Goal: Task Accomplishment & Management: Manage account settings

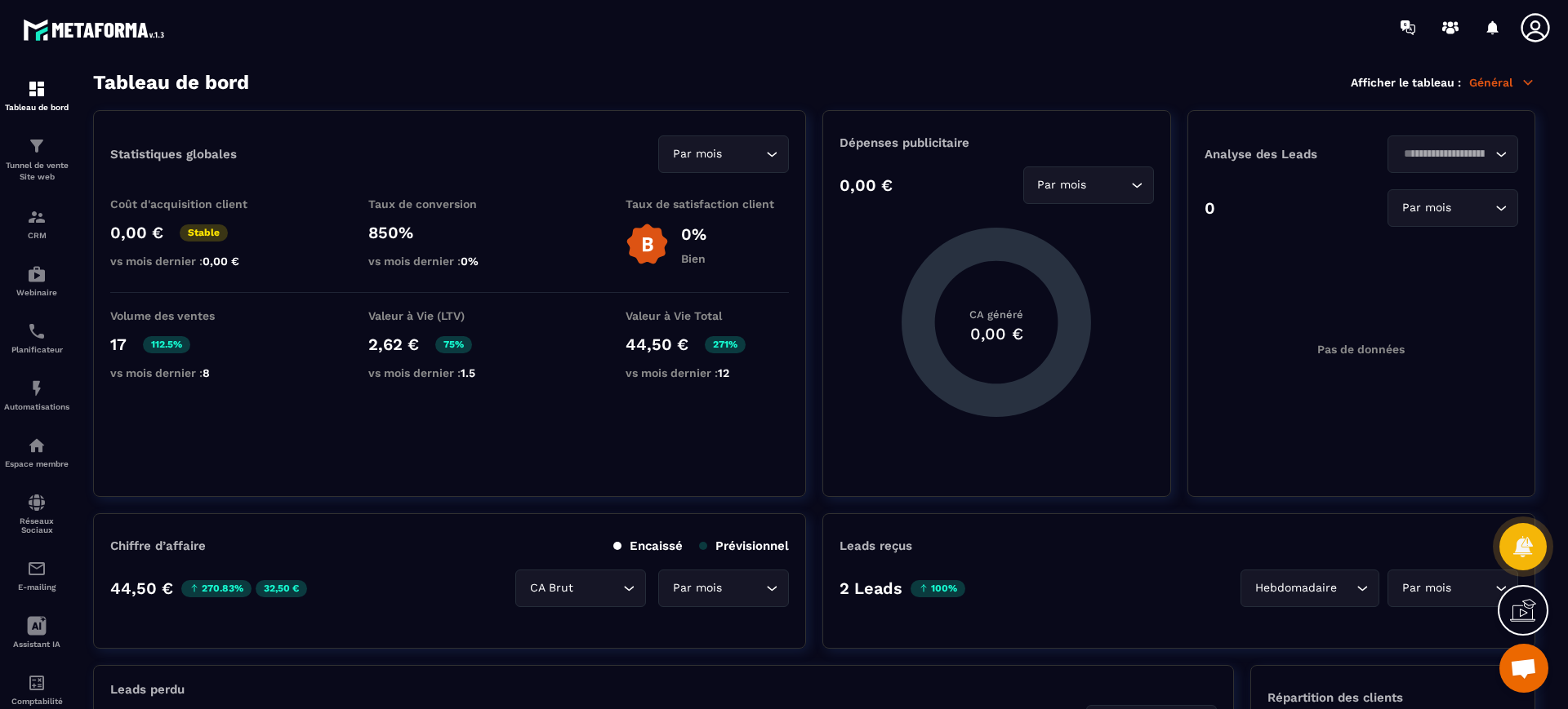
click at [26, 170] on p "Tunnel de vente Site web" at bounding box center [36, 170] width 65 height 23
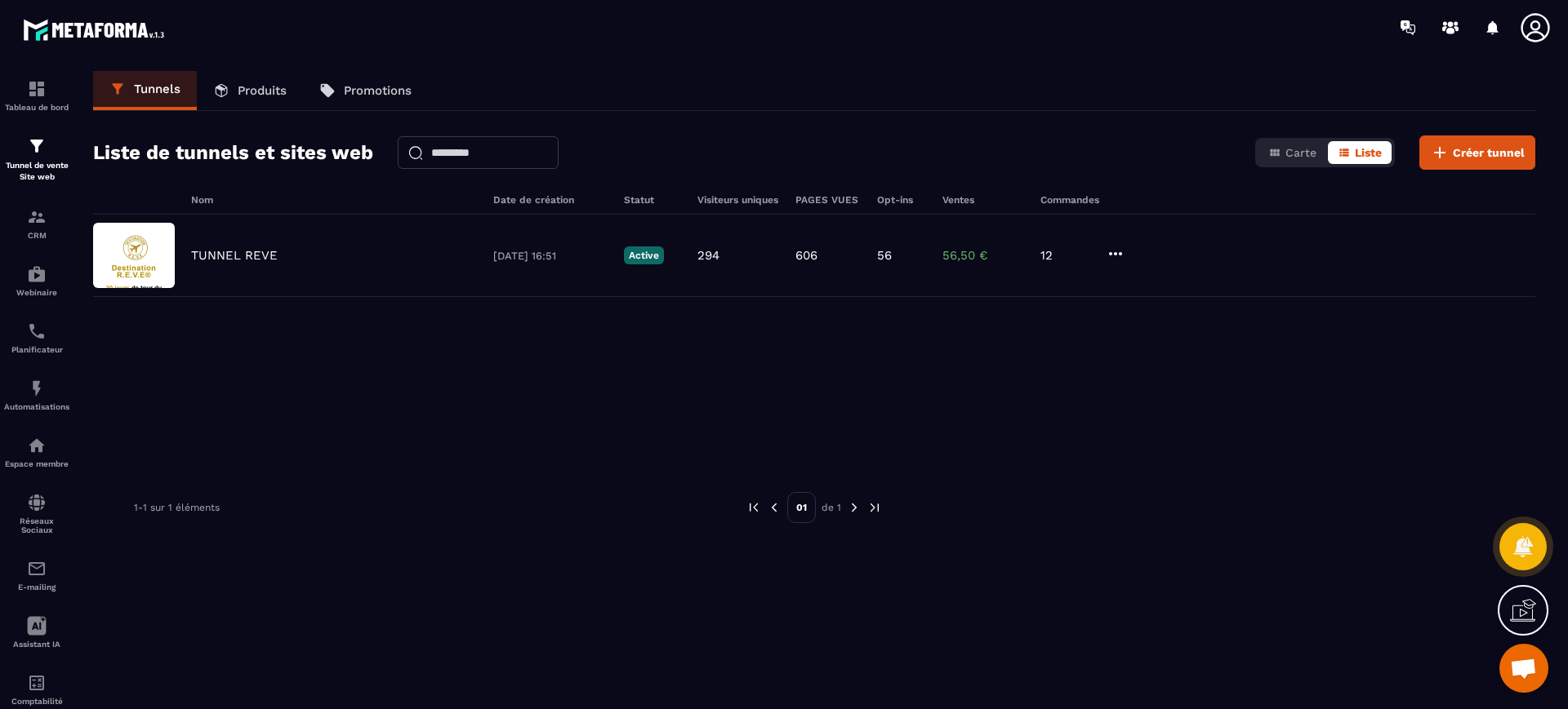
click at [262, 252] on p "TUNNEL REVE" at bounding box center [234, 255] width 87 height 15
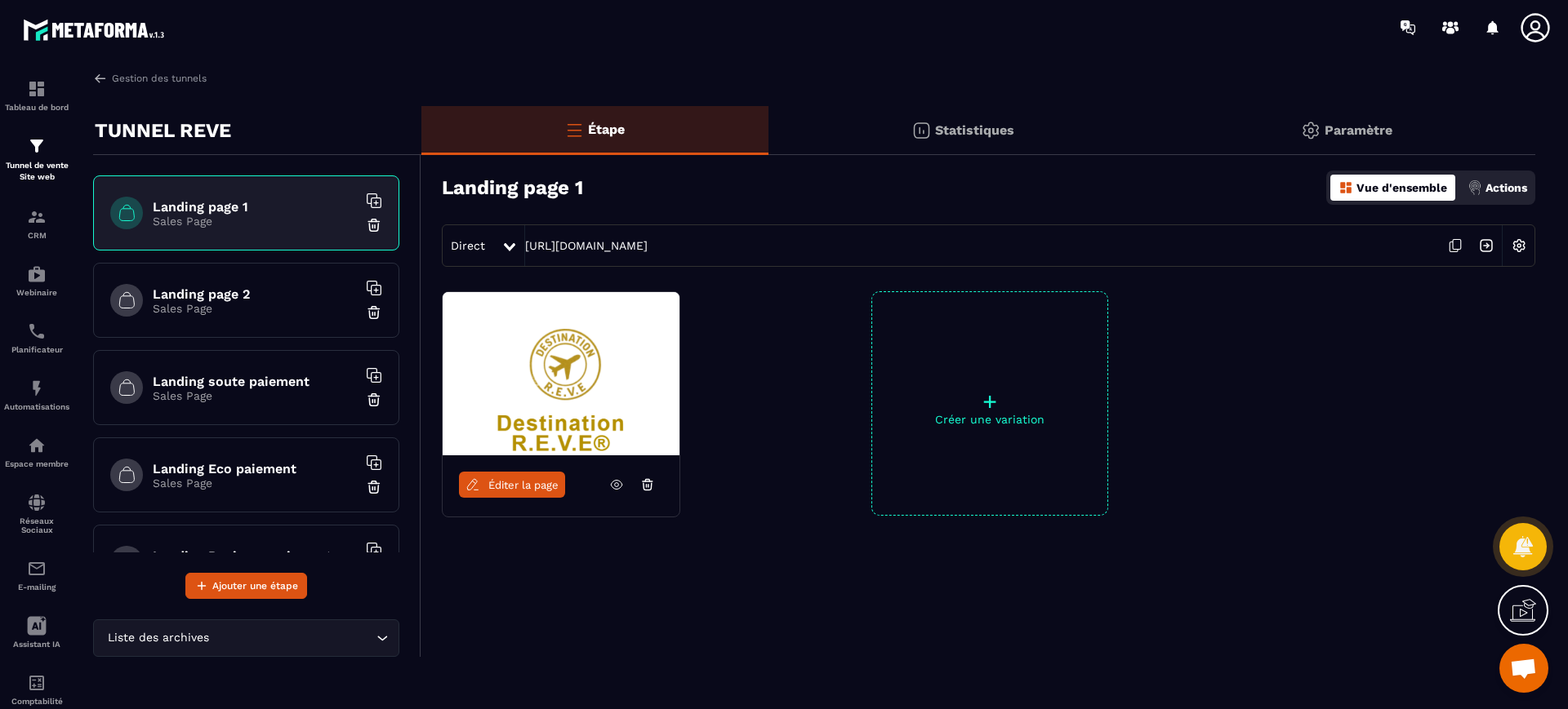
click at [31, 164] on p "Tunnel de vente Site web" at bounding box center [36, 170] width 65 height 23
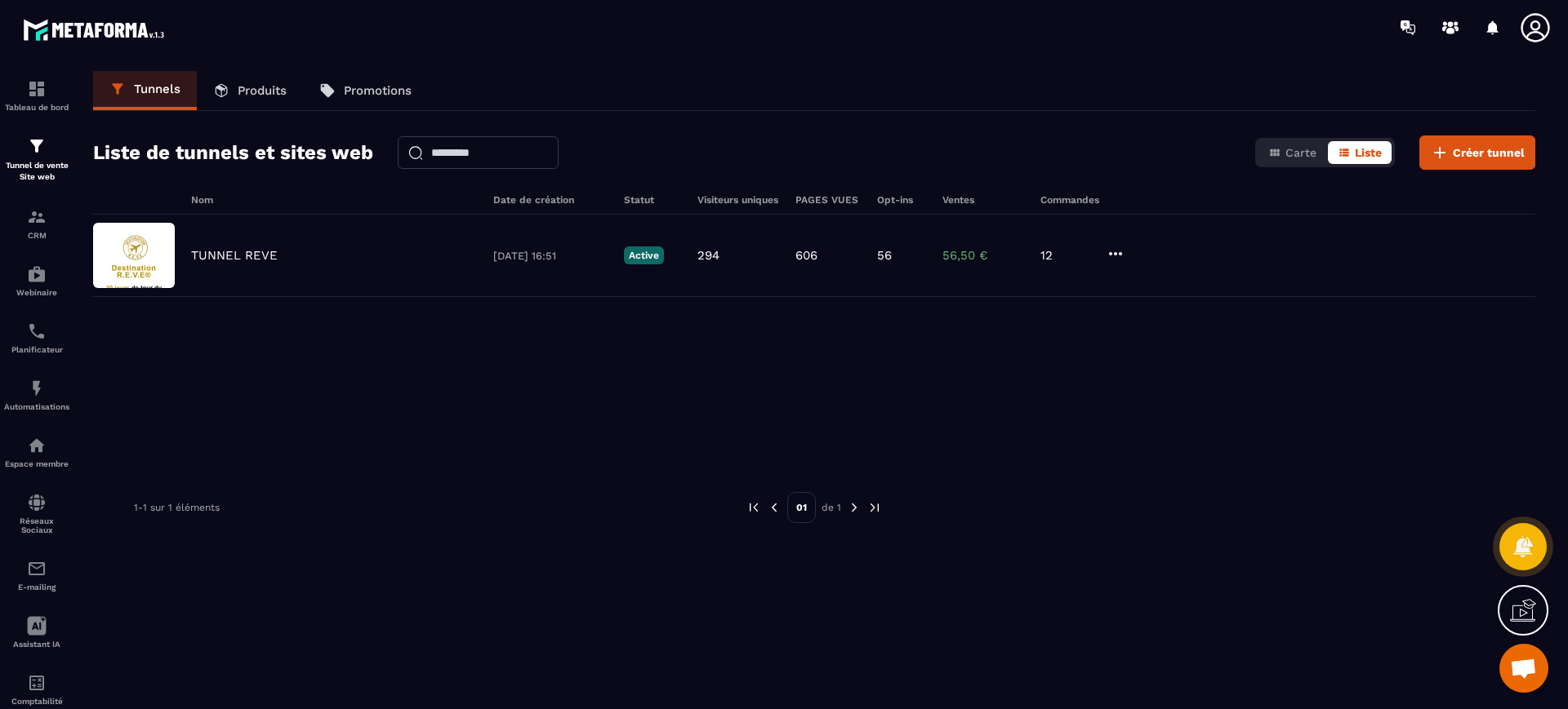
click at [276, 87] on p "Produits" at bounding box center [262, 91] width 49 height 15
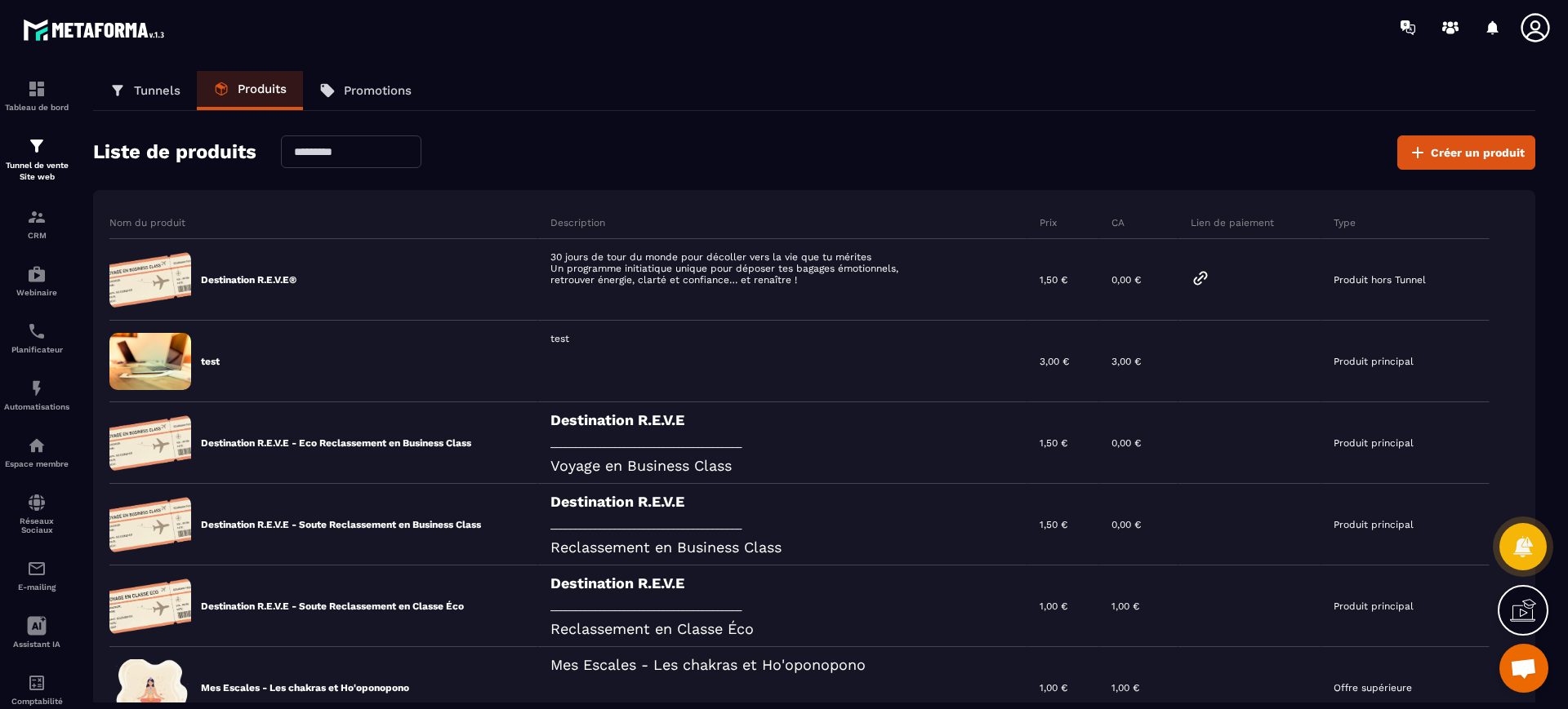
click at [686, 278] on div "30 jours de tour du monde pour décoller vers la vie que tu mérites Un programme…" at bounding box center [782, 280] width 490 height 82
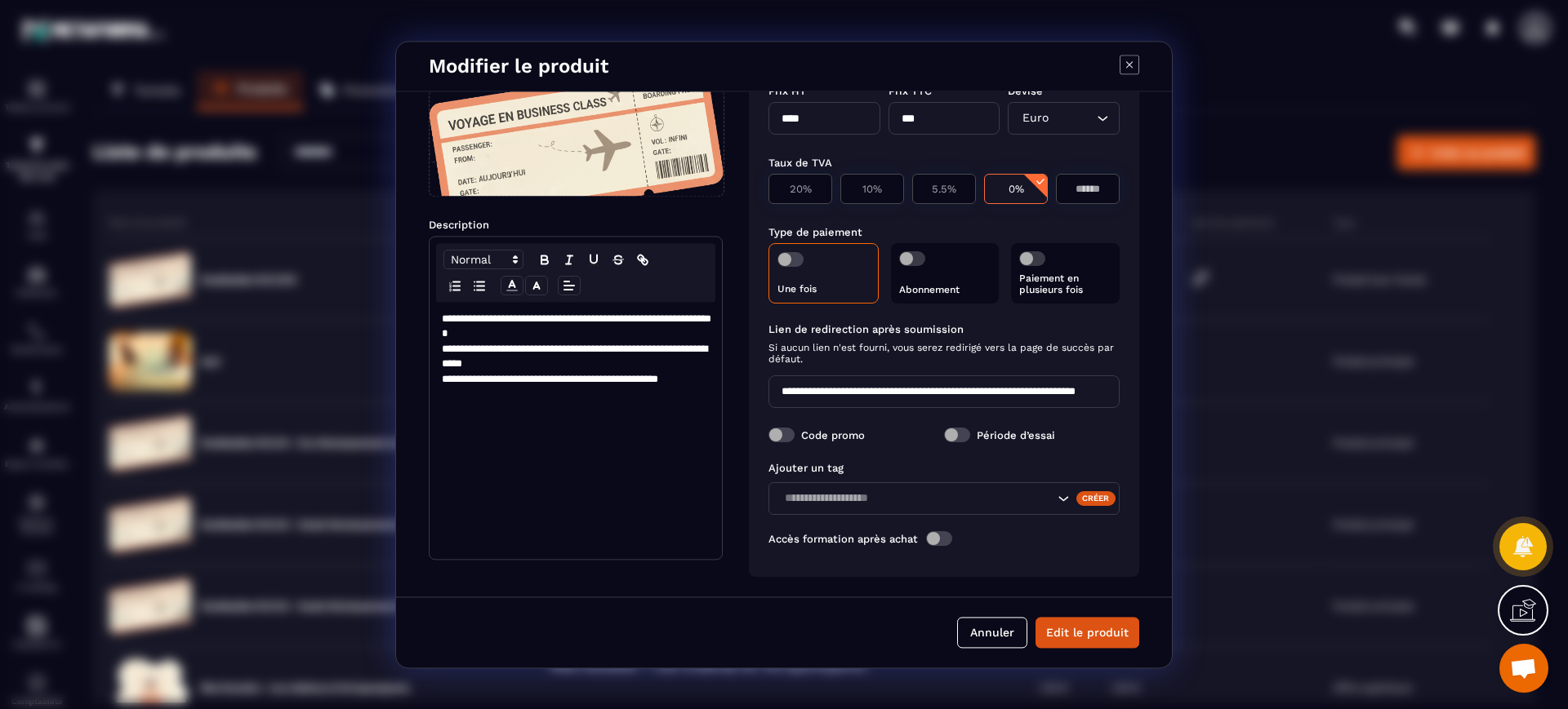
scroll to position [0, 77]
drag, startPoint x: 963, startPoint y: 395, endPoint x: 1175, endPoint y: 421, distance: 213.6
click at [1175, 421] on section "**********" at bounding box center [784, 354] width 1568 height 709
click at [982, 386] on input "**********" at bounding box center [941, 391] width 345 height 32
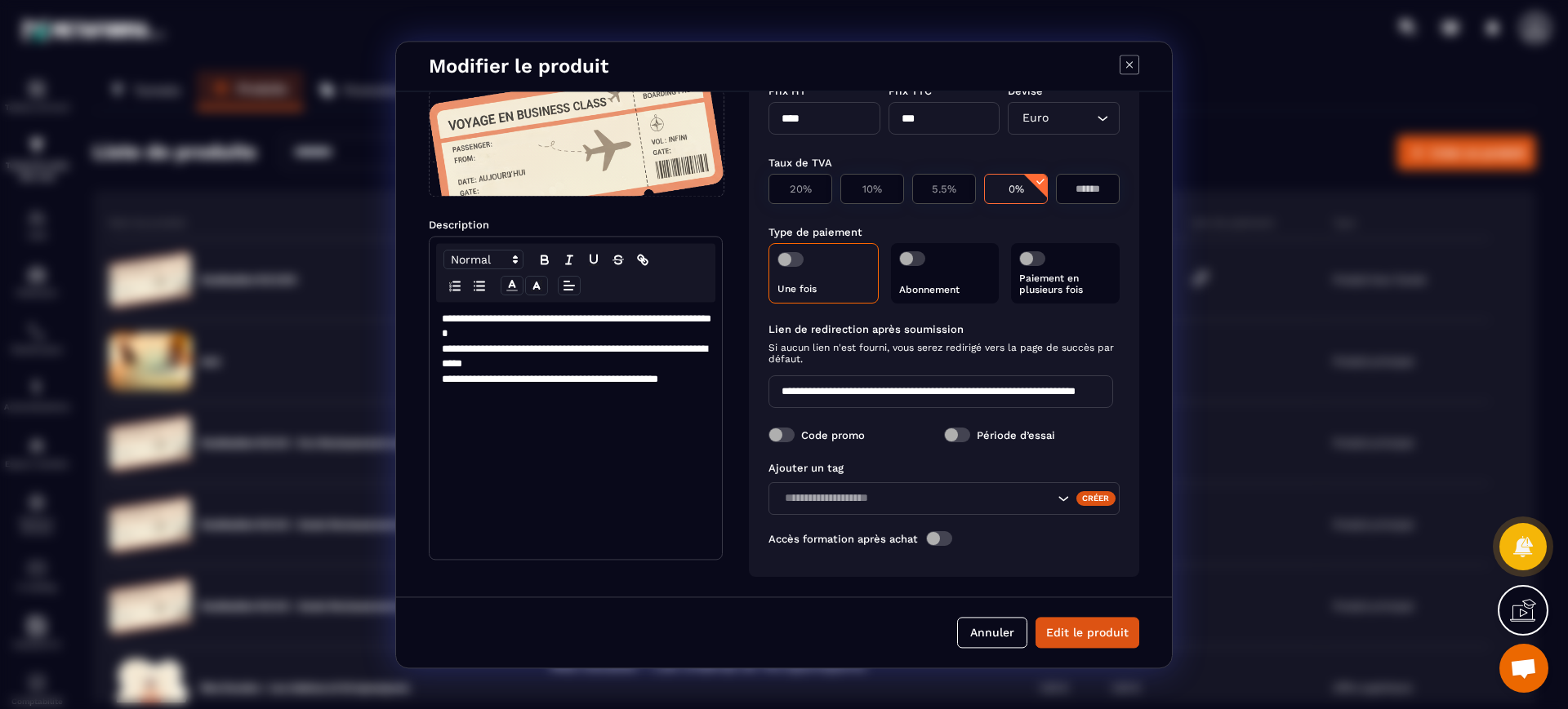
drag, startPoint x: 985, startPoint y: 393, endPoint x: 716, endPoint y: 383, distance: 269.2
click at [716, 383] on div "**********" at bounding box center [784, 344] width 776 height 505
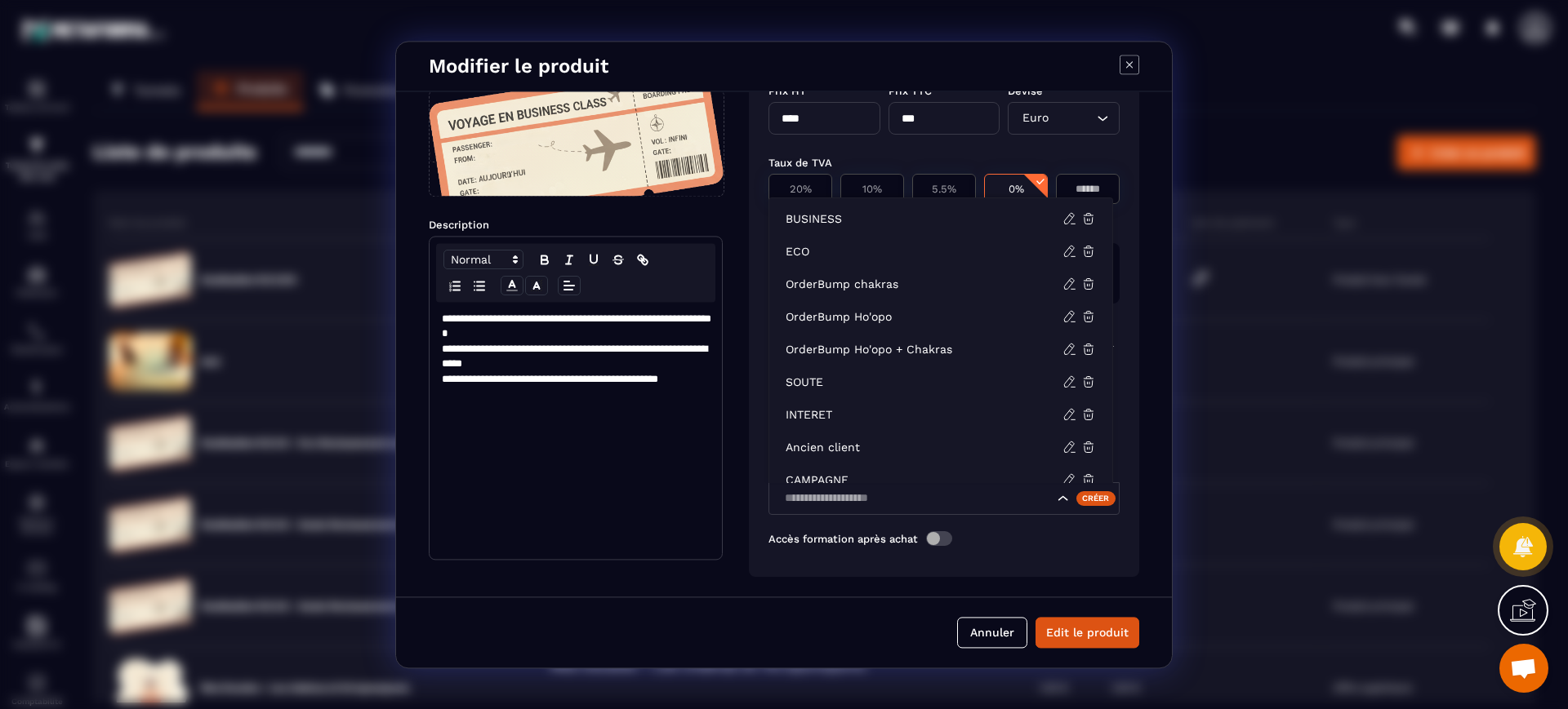
click at [888, 499] on input "Search for option" at bounding box center [916, 498] width 275 height 18
click at [1036, 549] on div "Ajouter un tag Créer Accès formation après achat" at bounding box center [944, 508] width 351 height 112
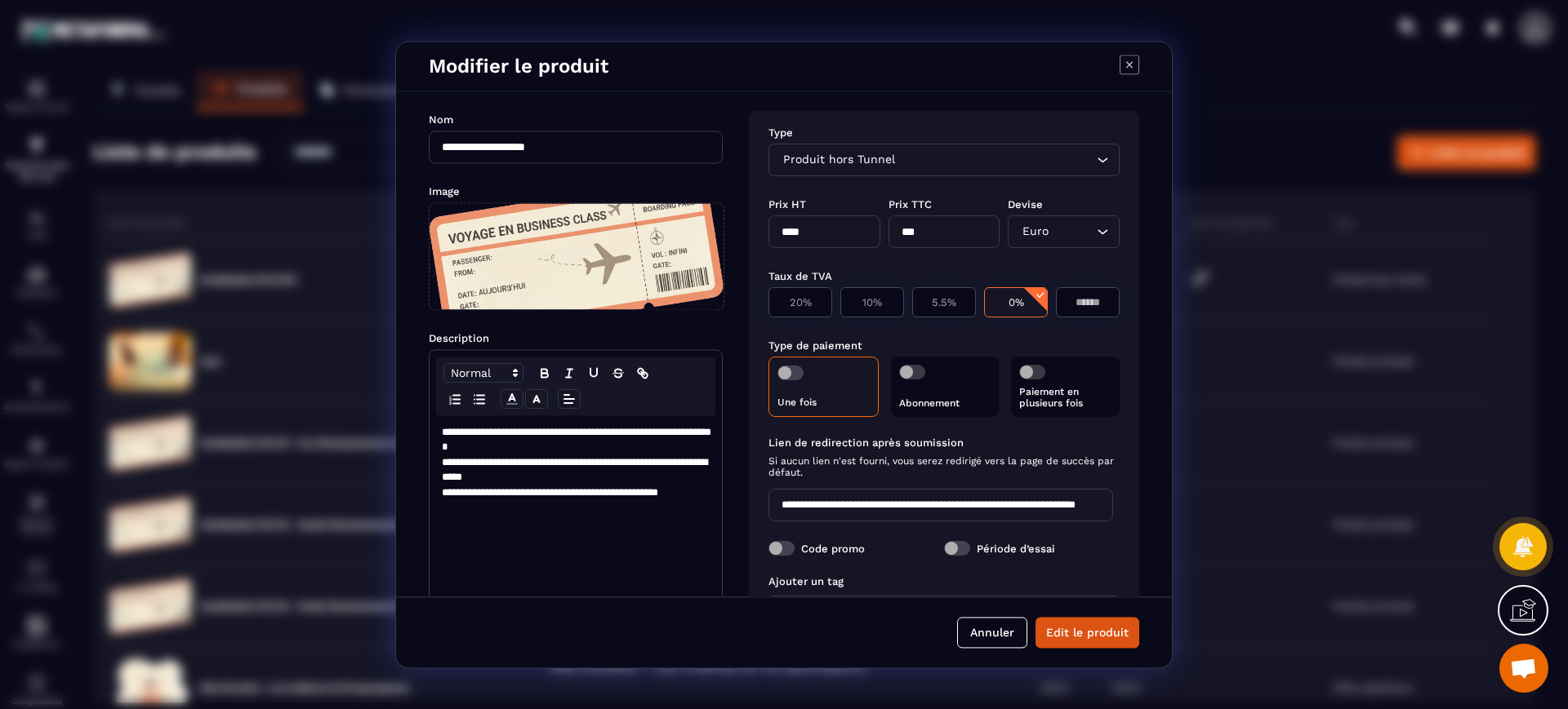
click at [1127, 67] on icon "Modal window" at bounding box center [1129, 64] width 7 height 7
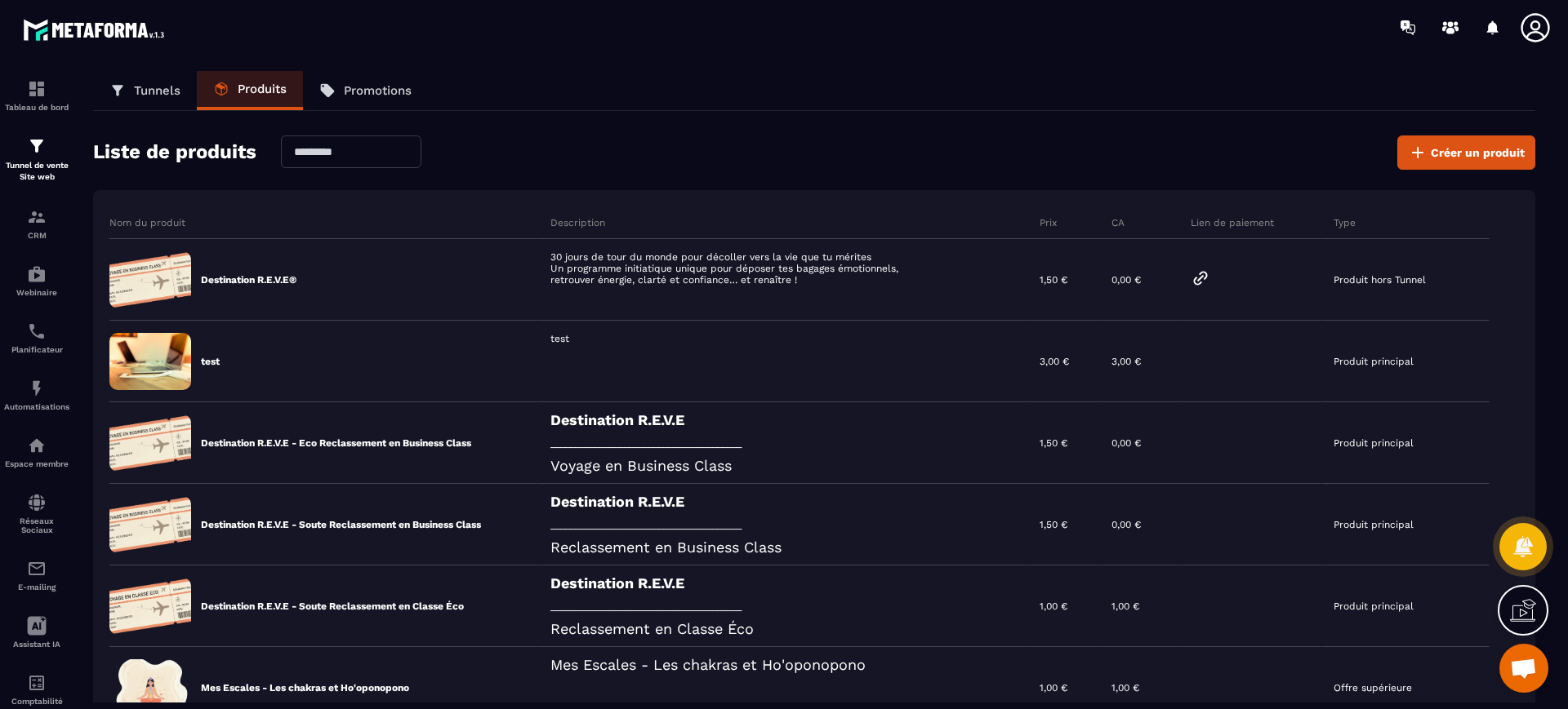
click at [703, 149] on div "Liste de produits Créer un produit" at bounding box center [815, 153] width 1442 height 34
click at [825, 162] on div "Liste de produits Créer un produit" at bounding box center [815, 153] width 1442 height 34
click at [800, 135] on div "Tunnels Produits Promotions Liste de produits Créer un produit Nom du produit D…" at bounding box center [814, 387] width 1474 height 632
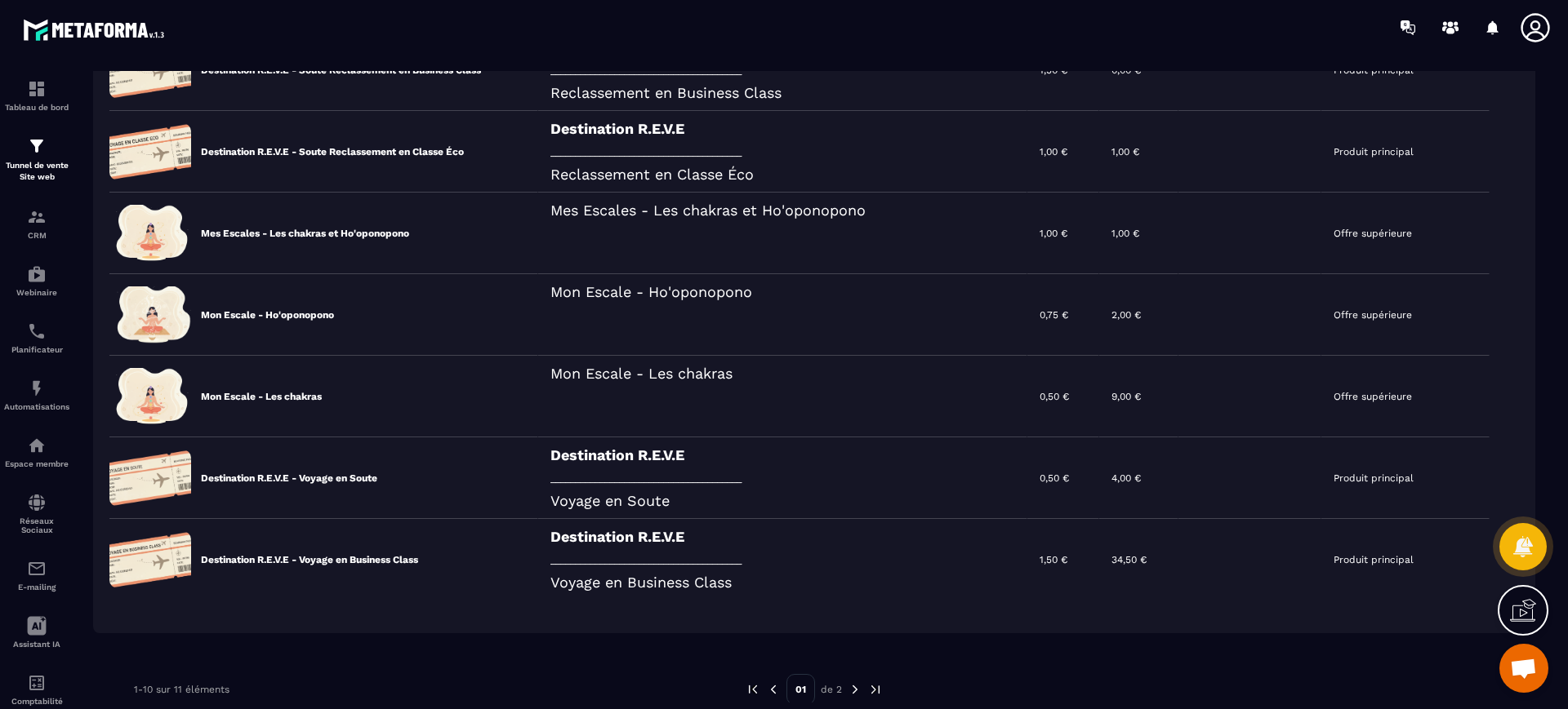
scroll to position [498, 0]
